Goal: Information Seeking & Learning: Learn about a topic

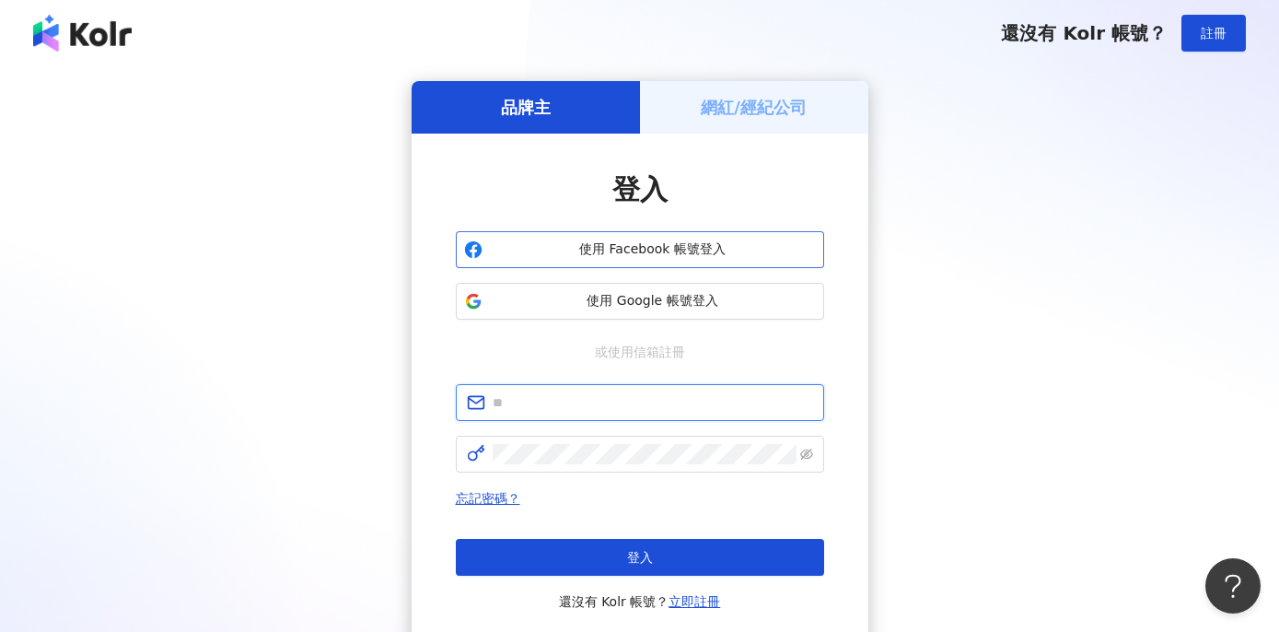
type input "**********"
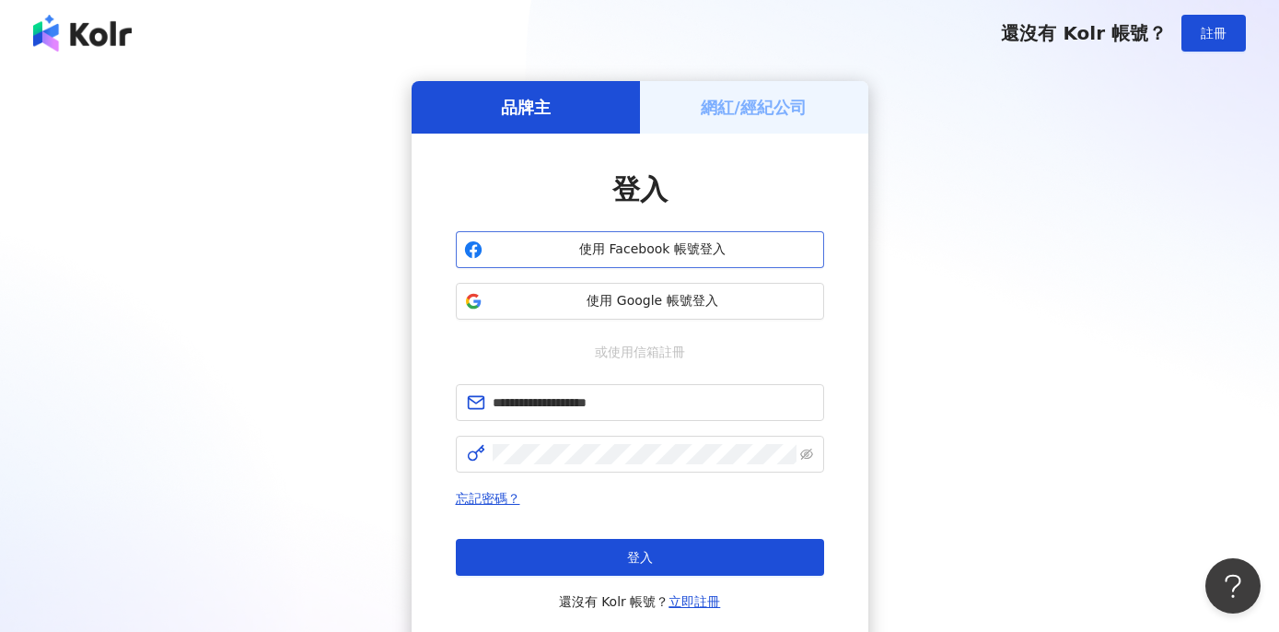
click at [625, 243] on span "使用 Facebook 帳號登入" at bounding box center [653, 249] width 326 height 18
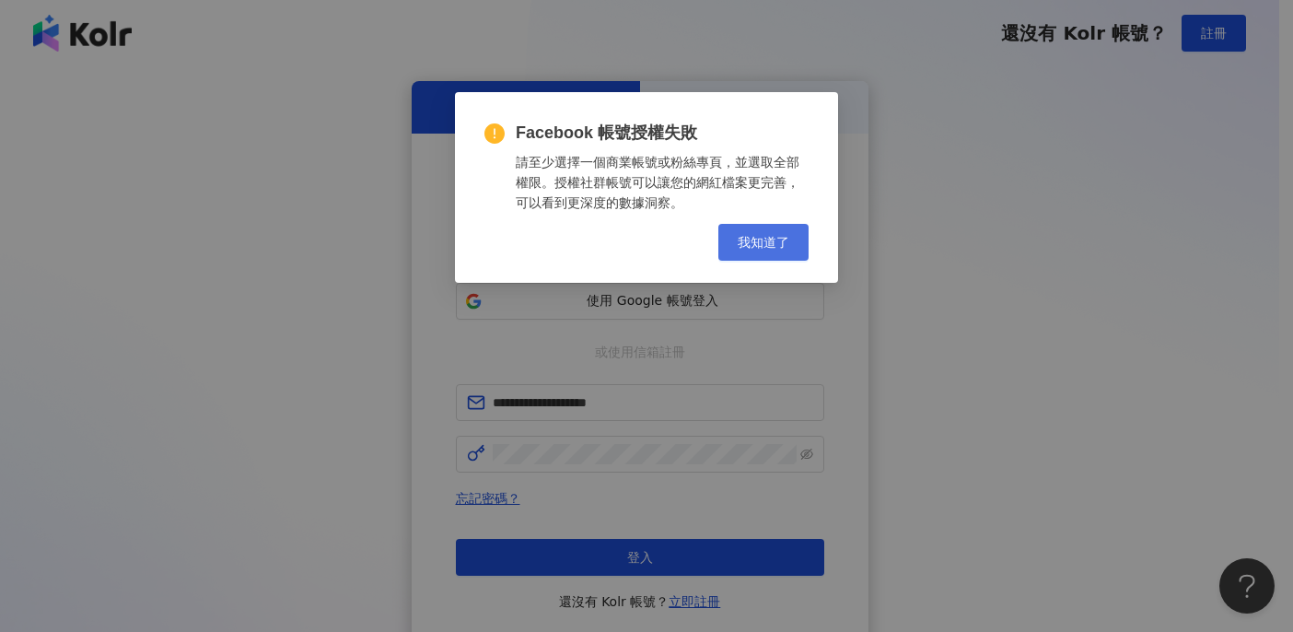
click at [779, 242] on span "我知道了" at bounding box center [763, 242] width 52 height 15
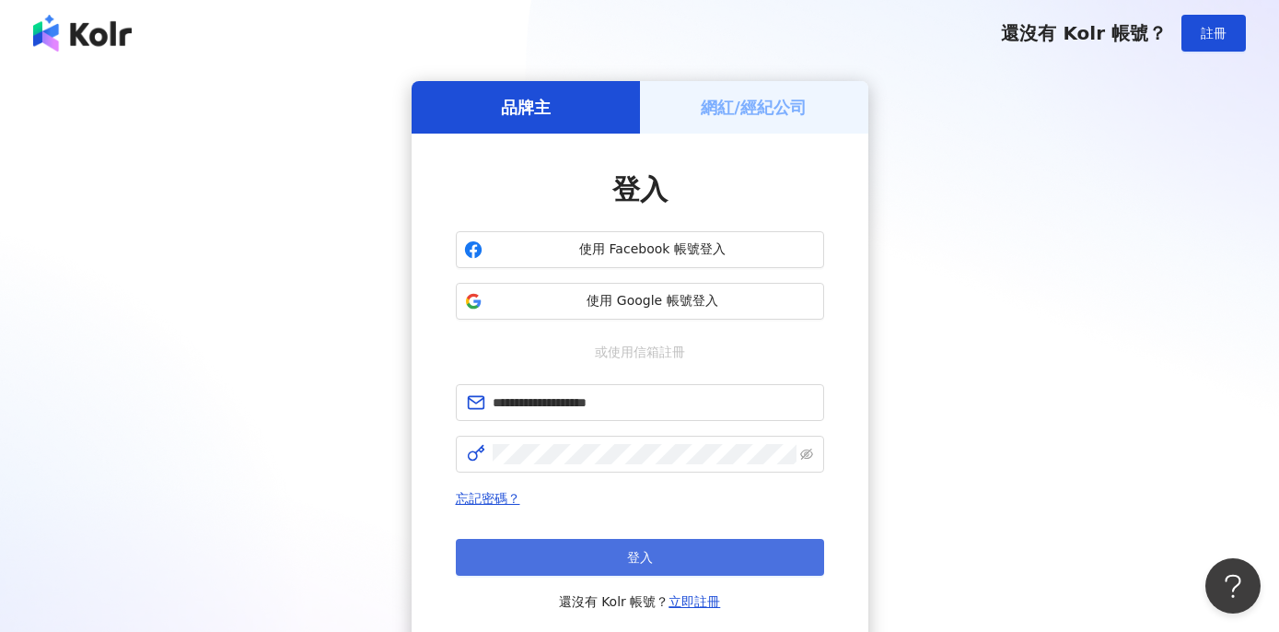
click at [599, 552] on button "登入" at bounding box center [640, 557] width 368 height 37
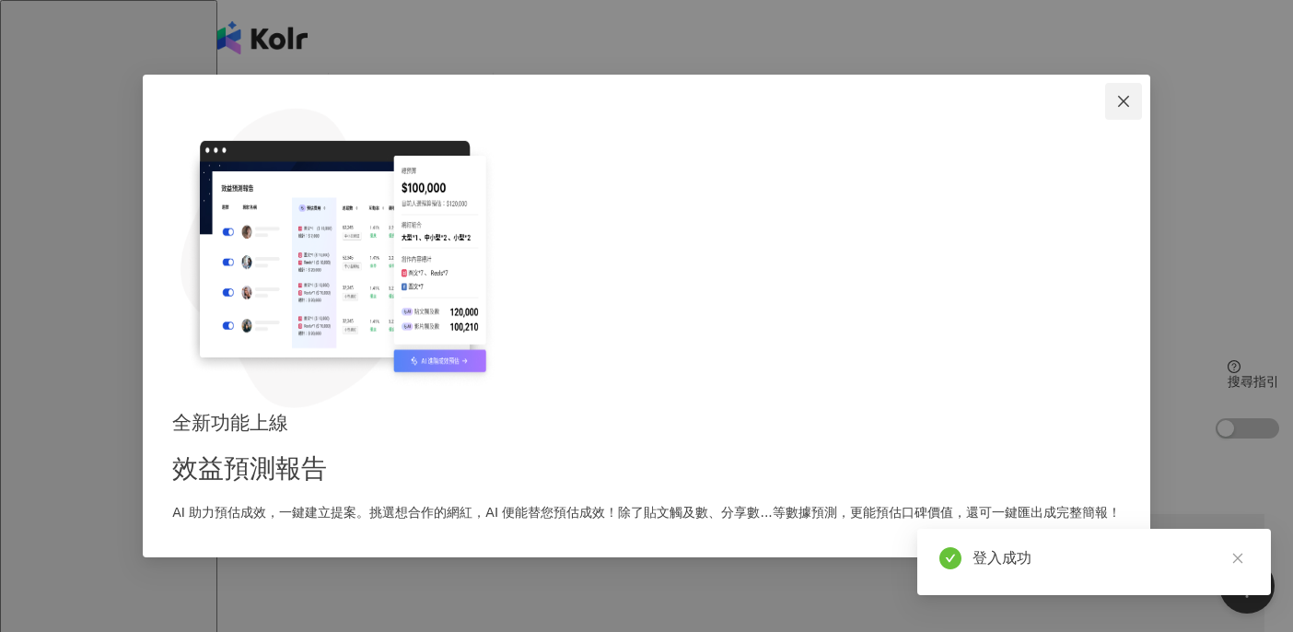
click at [1116, 109] on icon "close" at bounding box center [1123, 101] width 15 height 15
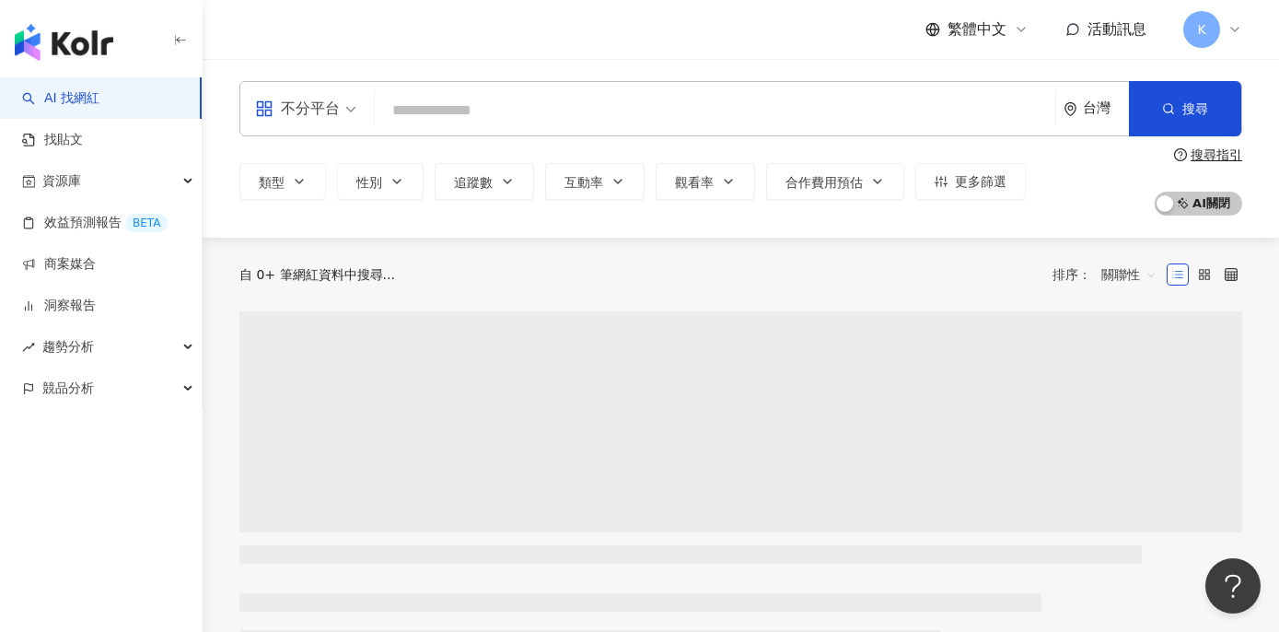
click at [506, 70] on div "不分平台 台灣 搜尋 類型 性別 追蹤數 互動率 觀看率 合作費用預估 更多篩選 搜尋指引 AI 開啟 AI 關閉" at bounding box center [741, 148] width 1076 height 179
click at [512, 99] on input "search" at bounding box center [715, 110] width 666 height 35
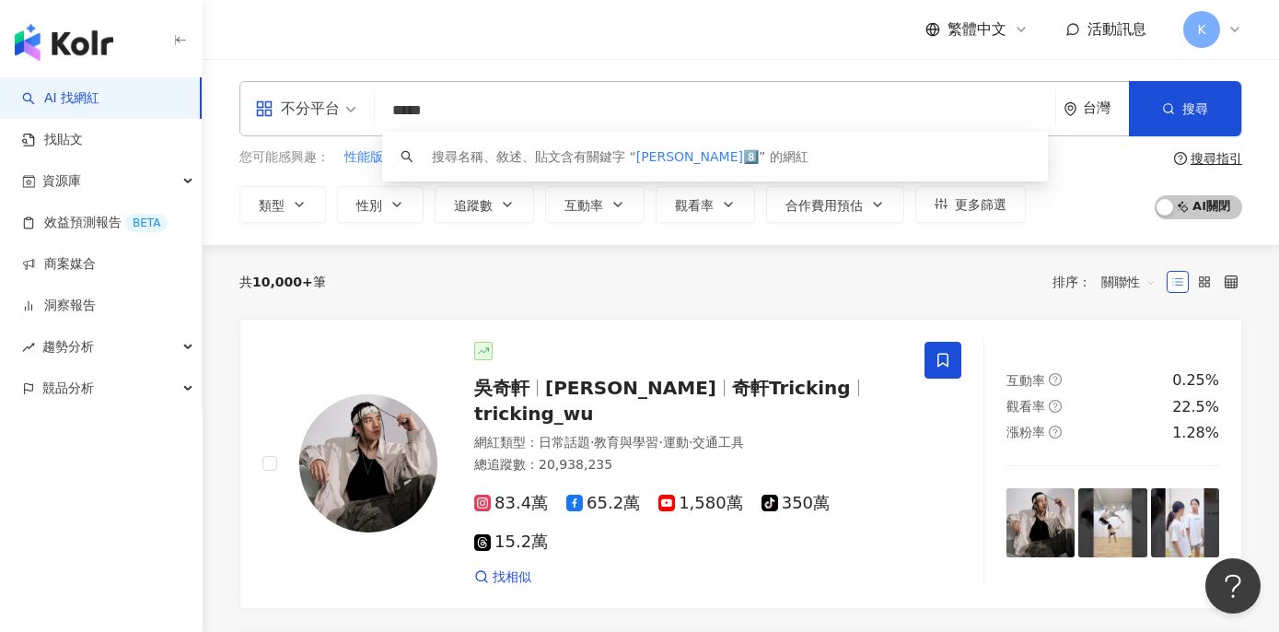
type input "***"
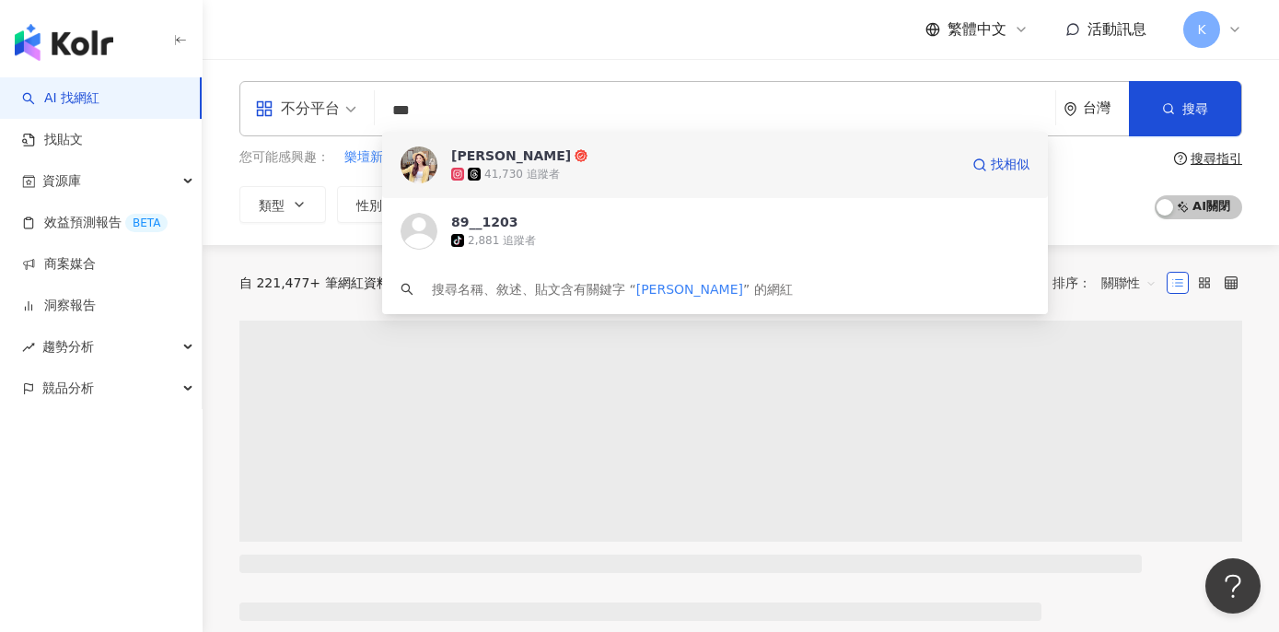
click at [536, 147] on span "[PERSON_NAME]" at bounding box center [704, 155] width 507 height 18
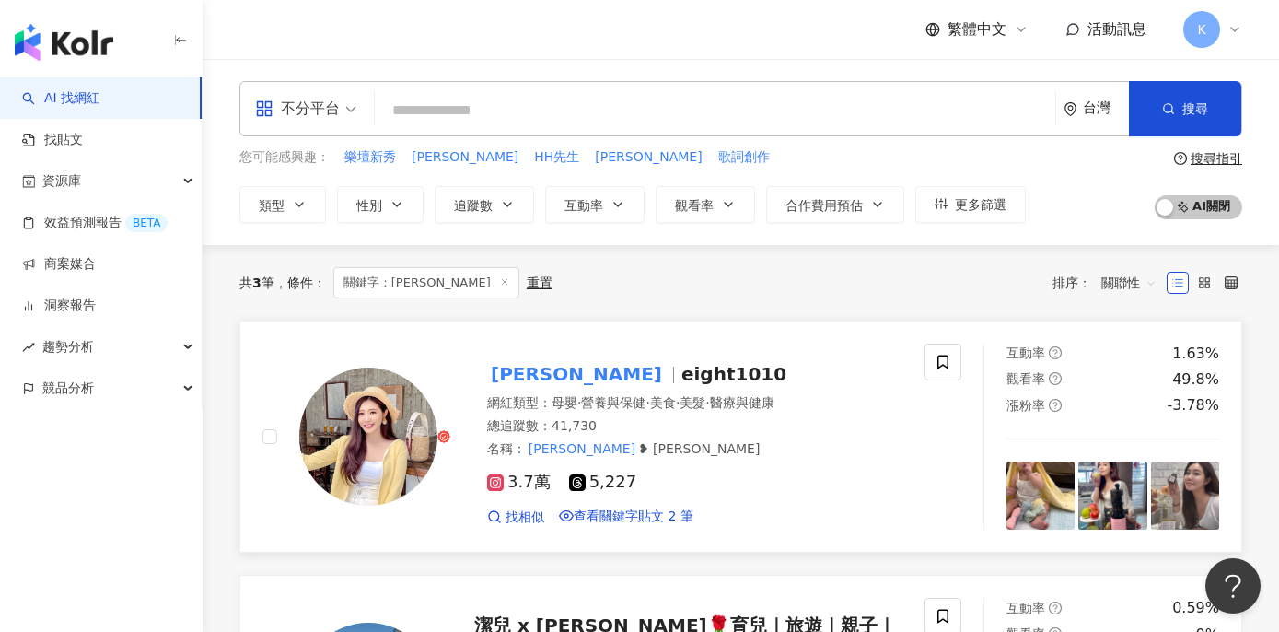
click at [681, 379] on span "eight1010" at bounding box center [733, 374] width 105 height 22
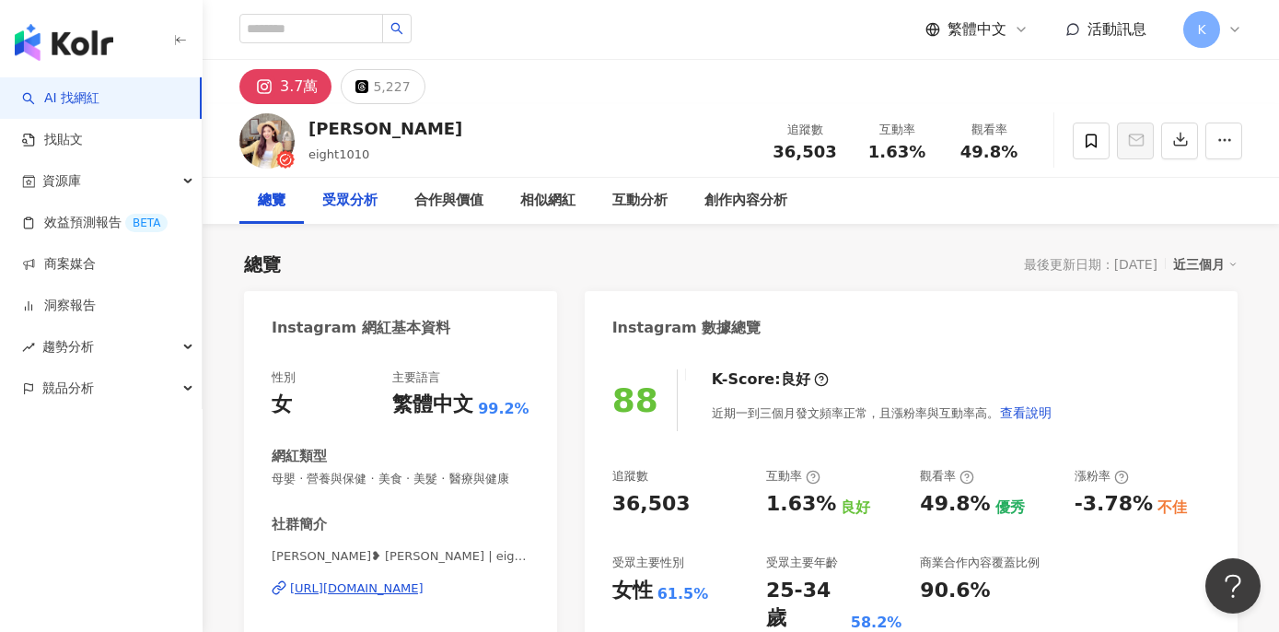
click at [350, 201] on div "受眾分析" at bounding box center [349, 201] width 55 height 22
click at [359, 196] on div "受眾分析" at bounding box center [349, 201] width 55 height 22
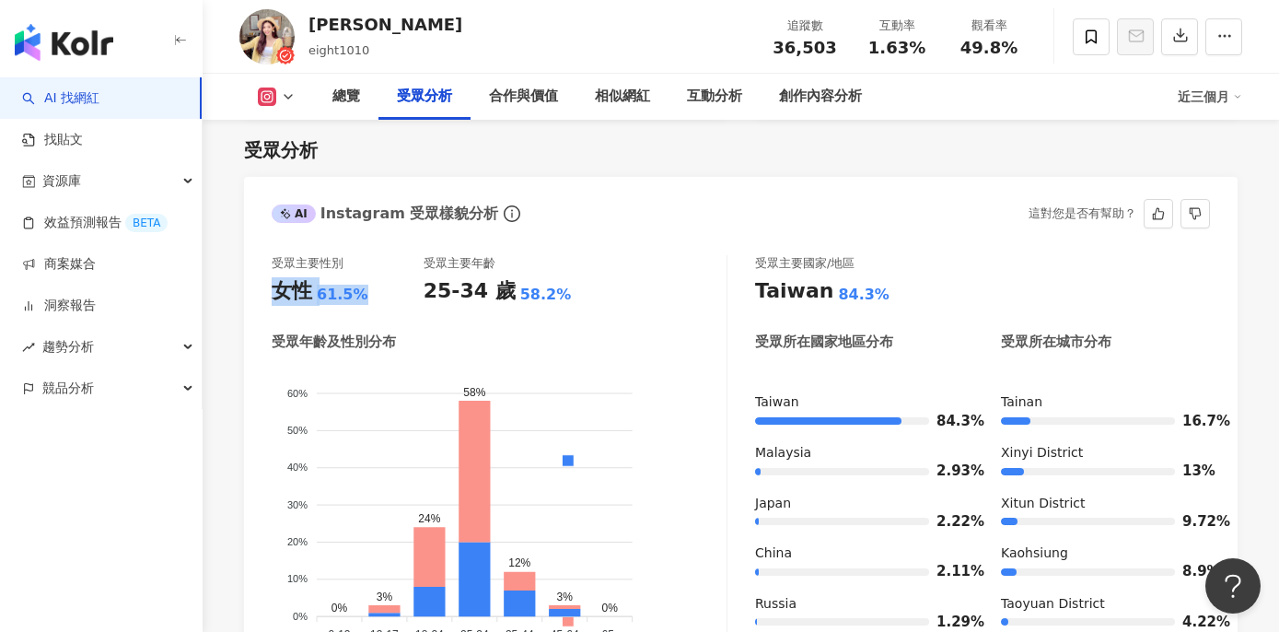
drag, startPoint x: 365, startPoint y: 291, endPoint x: 273, endPoint y: 293, distance: 93.0
click at [273, 293] on div "女性 61.5%" at bounding box center [348, 291] width 152 height 29
copy div "女性 61.5%"
click at [689, 96] on div "互動分析" at bounding box center [714, 97] width 55 height 22
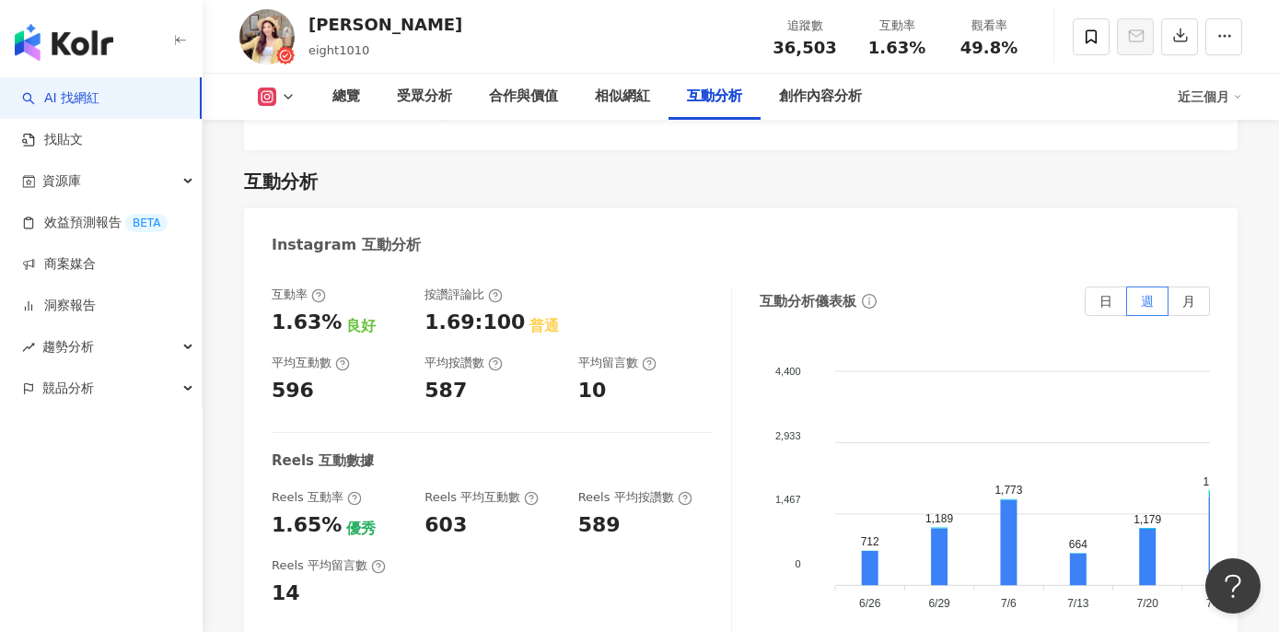
scroll to position [3892, 0]
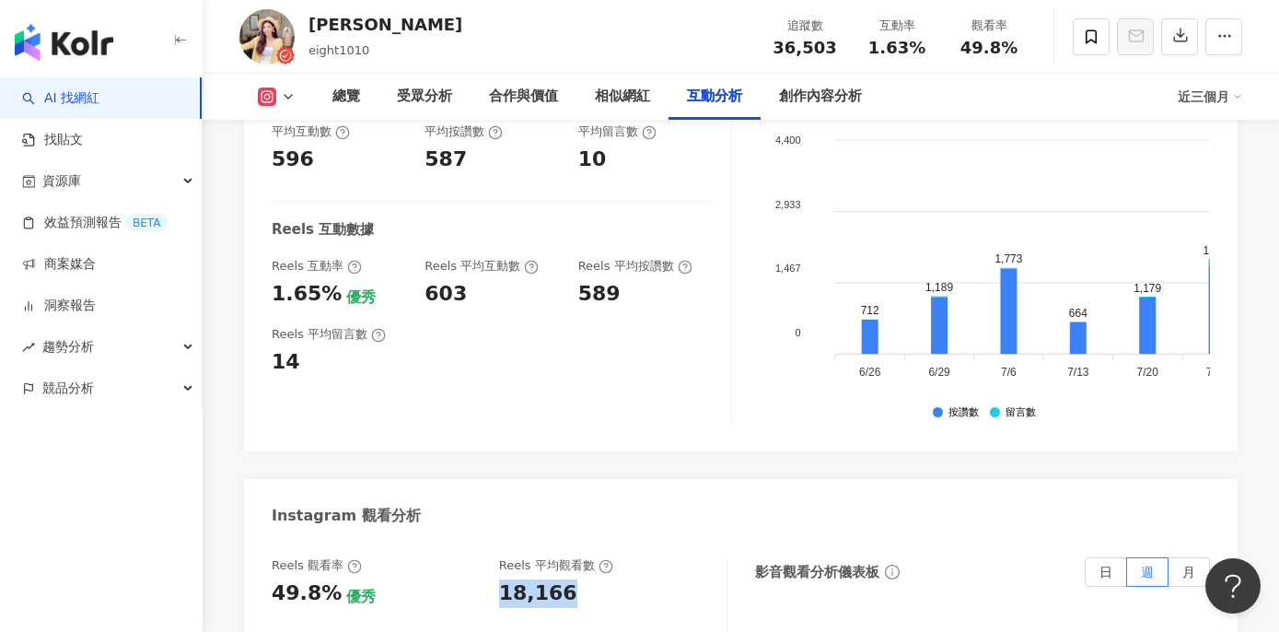
drag, startPoint x: 579, startPoint y: 517, endPoint x: 500, endPoint y: 508, distance: 79.7
copy div "18,166"
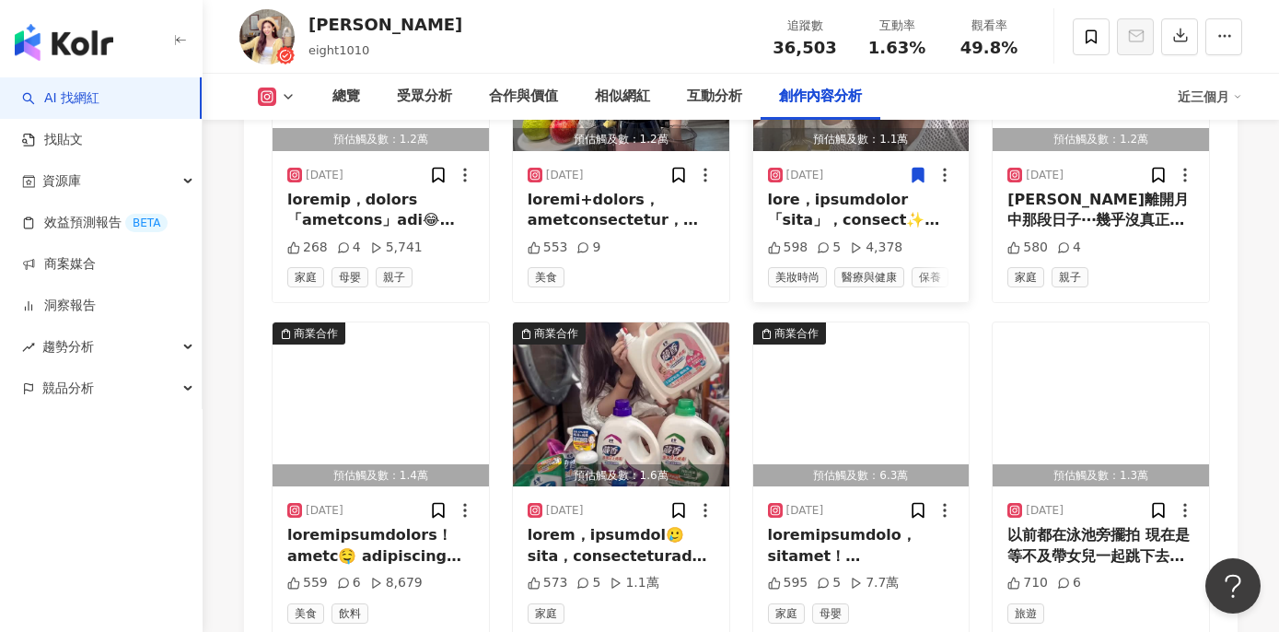
scroll to position [5702, 0]
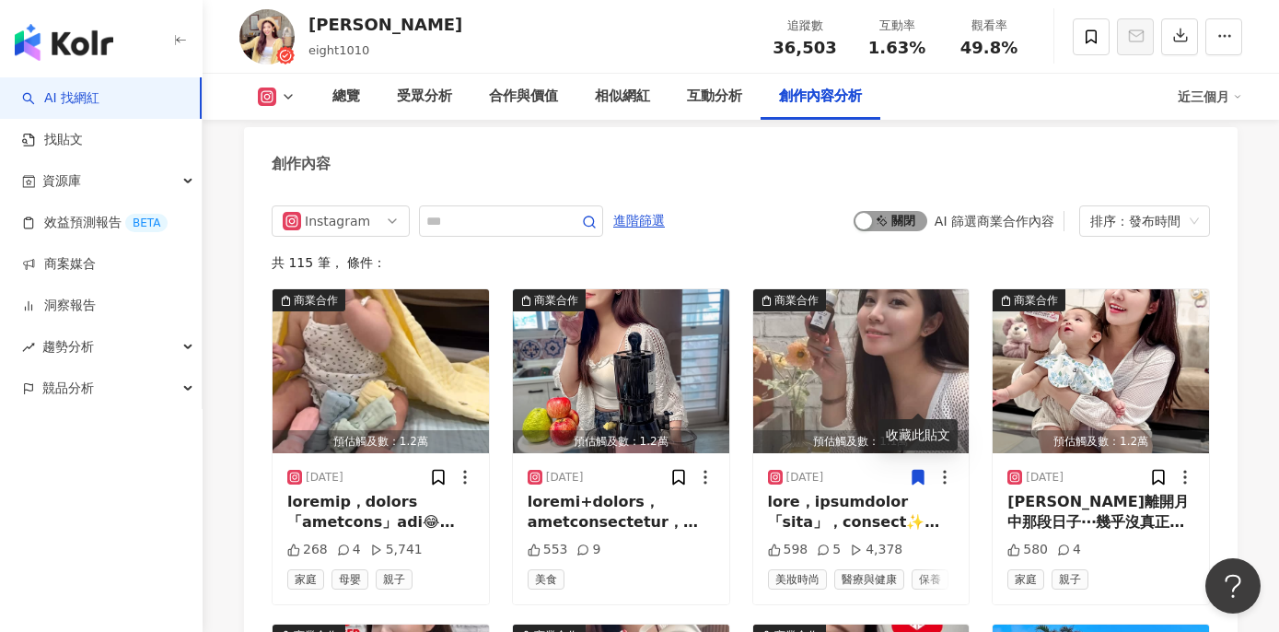
click at [873, 211] on button "啟動 關閉" at bounding box center [890, 221] width 74 height 20
